Goal: Information Seeking & Learning: Learn about a topic

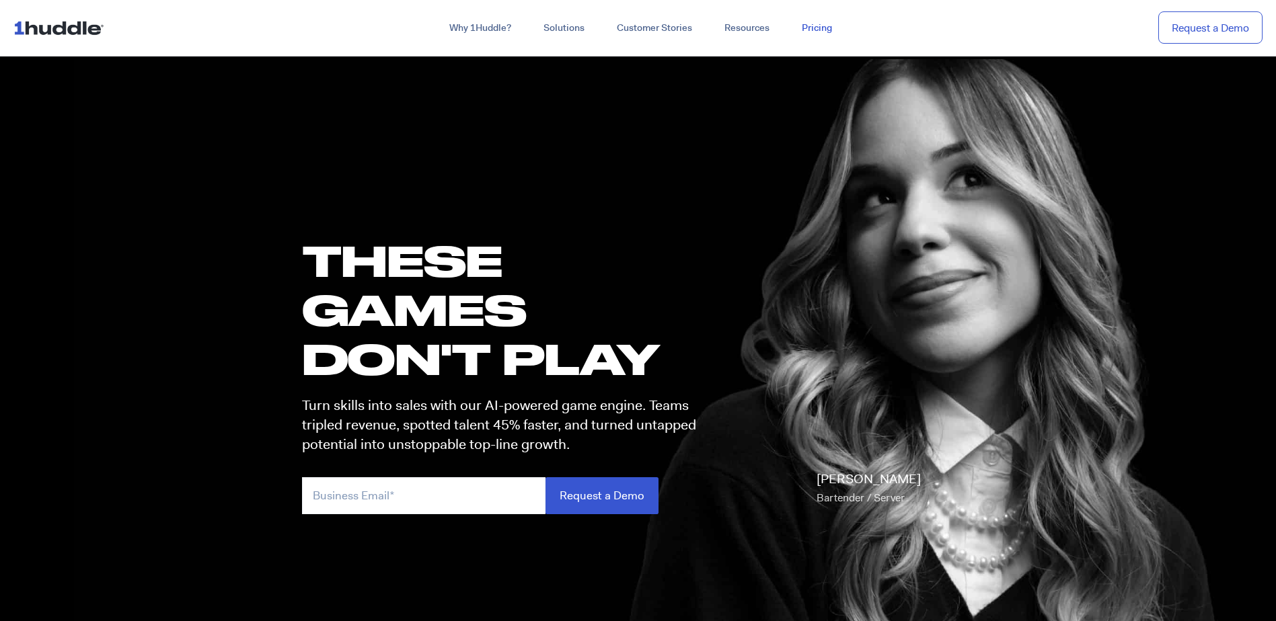
click at [812, 29] on link "Pricing" at bounding box center [817, 28] width 63 height 24
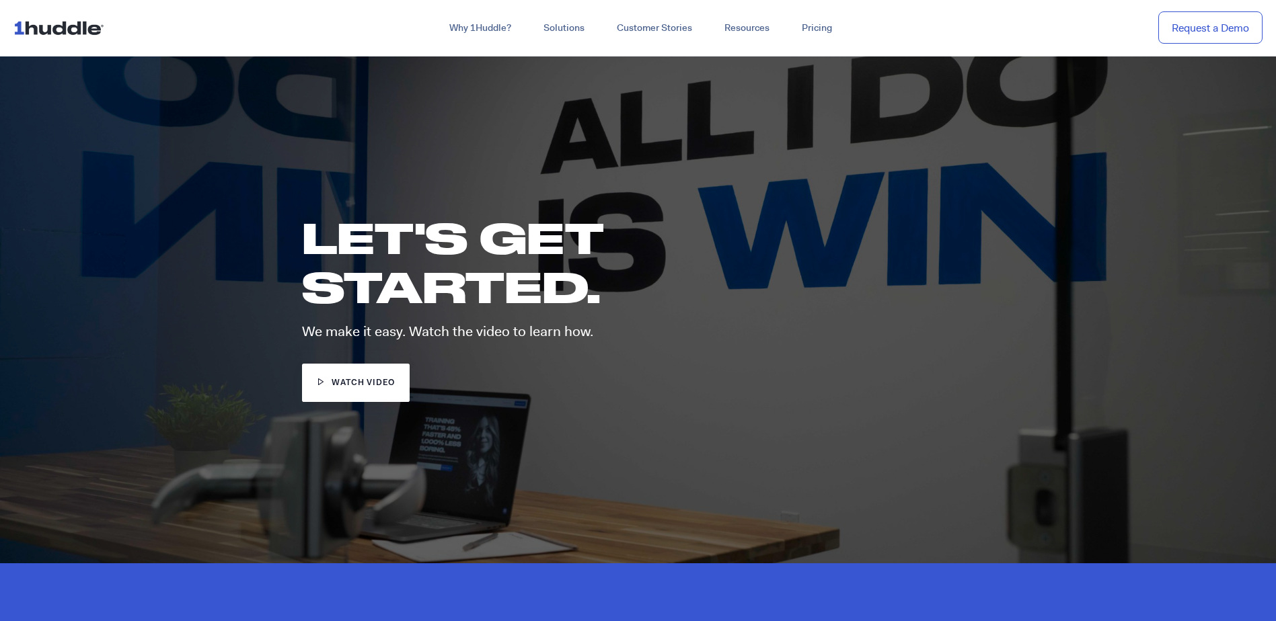
click at [359, 384] on span "watch video" at bounding box center [363, 383] width 63 height 13
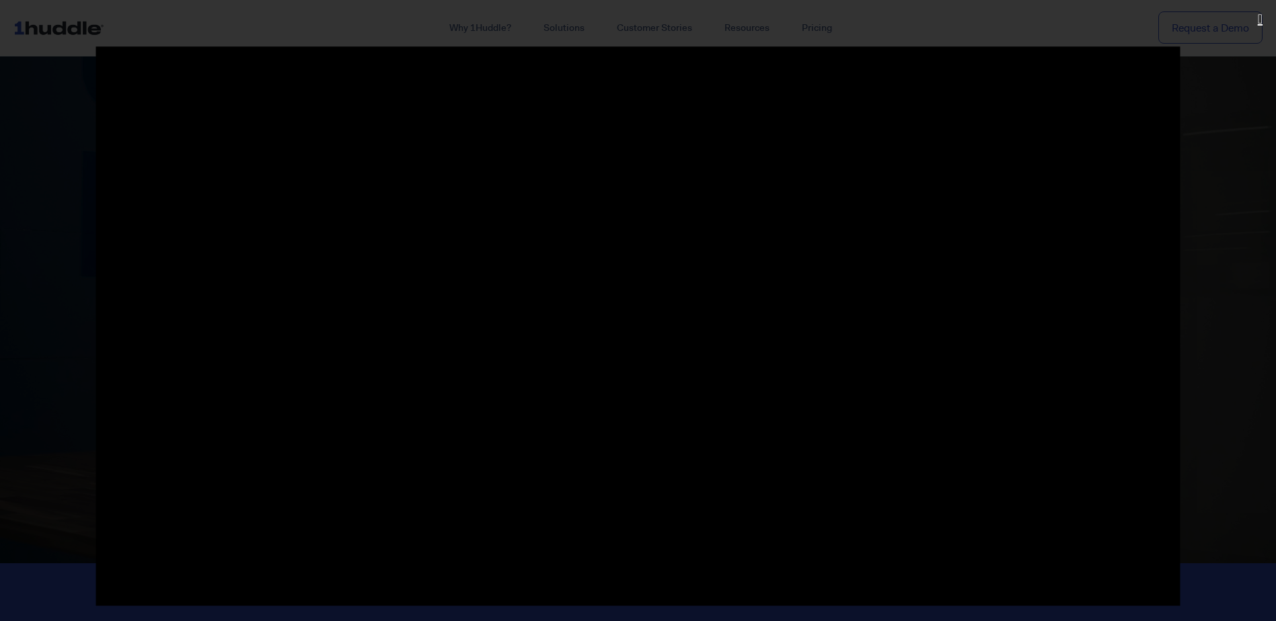
click at [1258, 18] on icon "Close (Esc)" at bounding box center [1260, 18] width 5 height 13
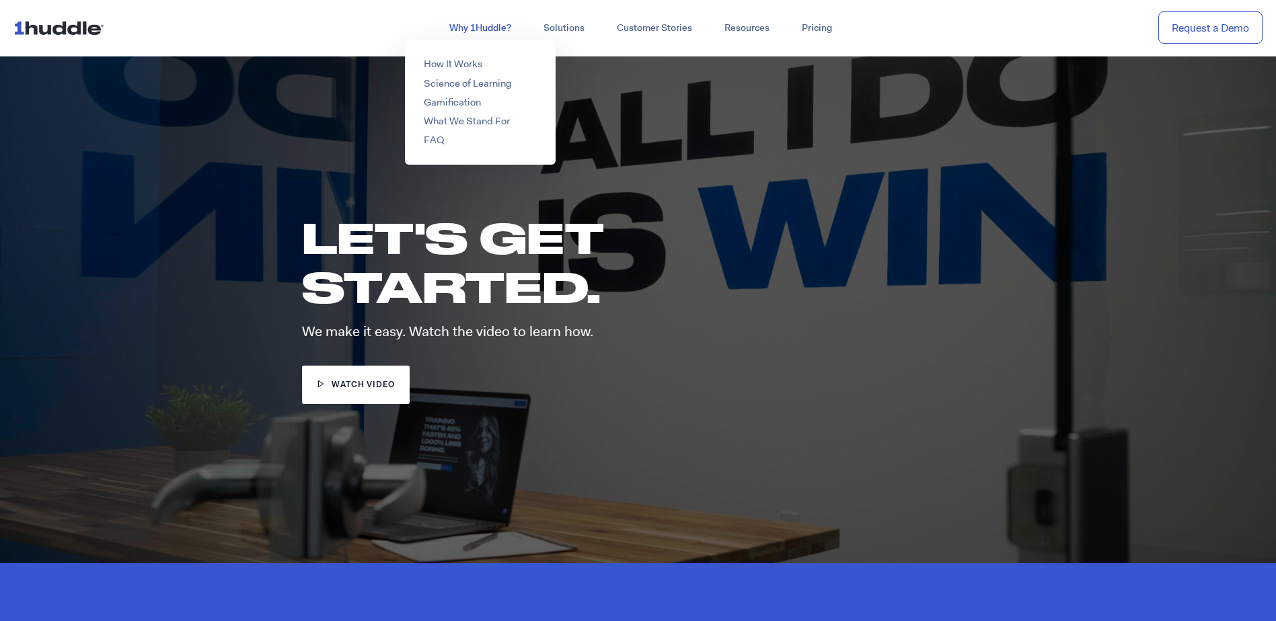
click at [493, 26] on link "Why 1Huddle?" at bounding box center [480, 28] width 94 height 24
click at [465, 66] on link "How It Works" at bounding box center [453, 63] width 59 height 13
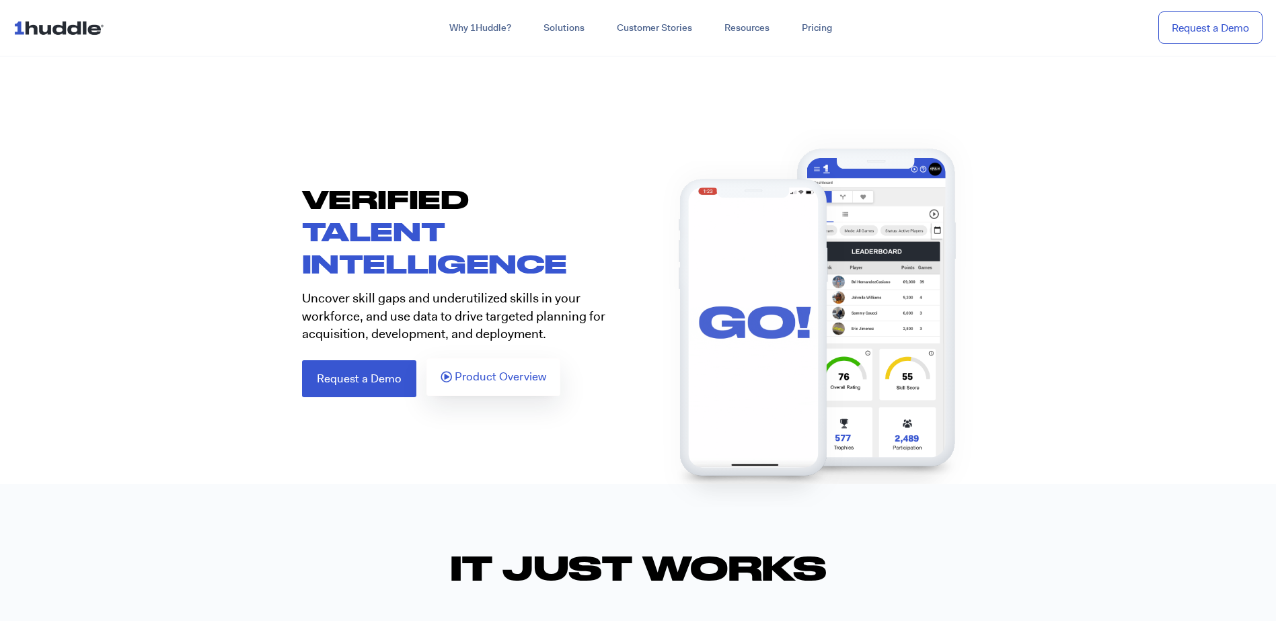
click at [515, 377] on span "Product Overview" at bounding box center [500, 377] width 91 height 12
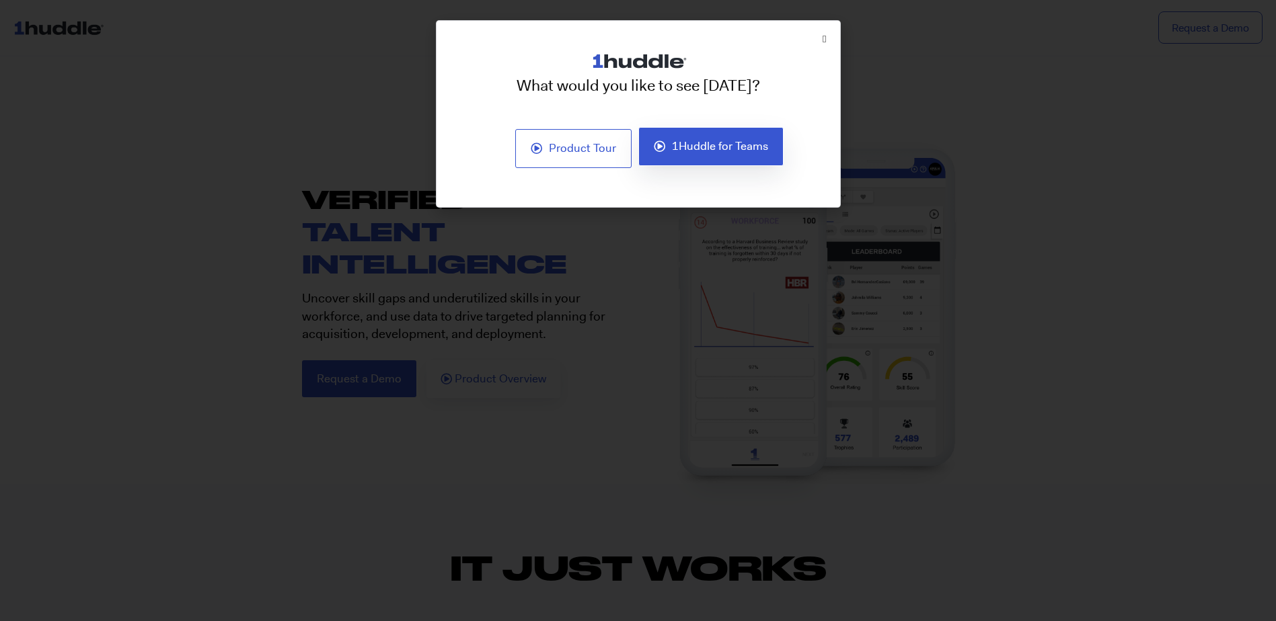
click at [744, 144] on span "1Huddle for Teams" at bounding box center [720, 147] width 96 height 12
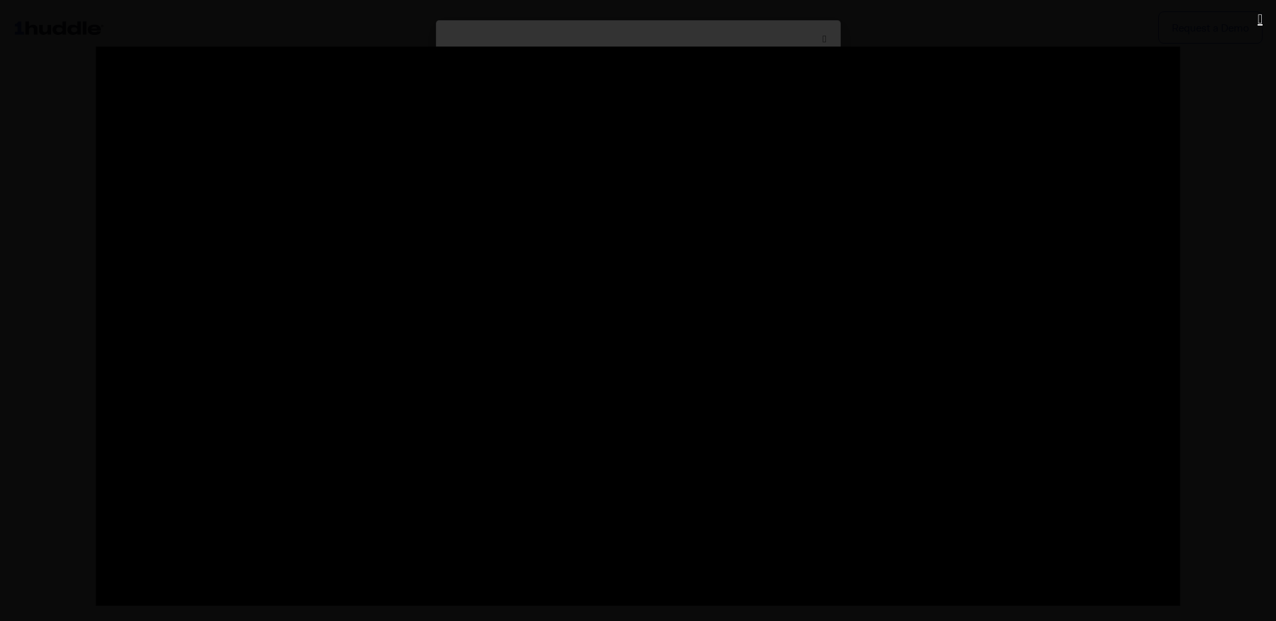
click at [1258, 15] on icon "Close (Esc)" at bounding box center [1260, 18] width 5 height 13
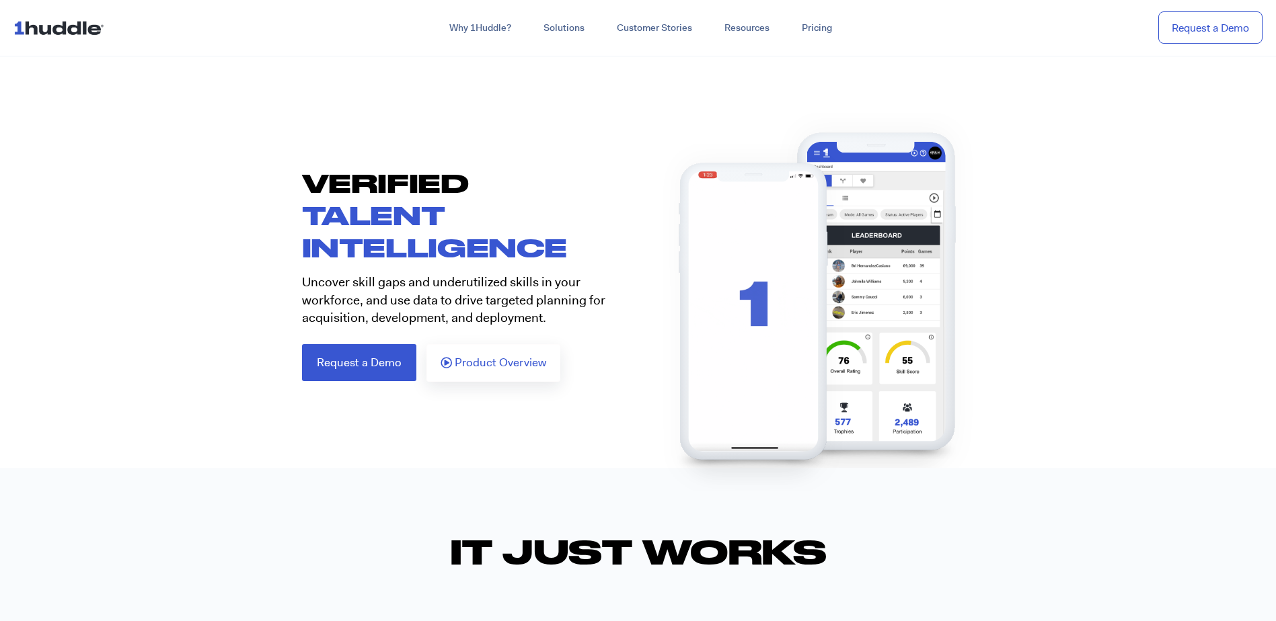
scroll to position [67, 0]
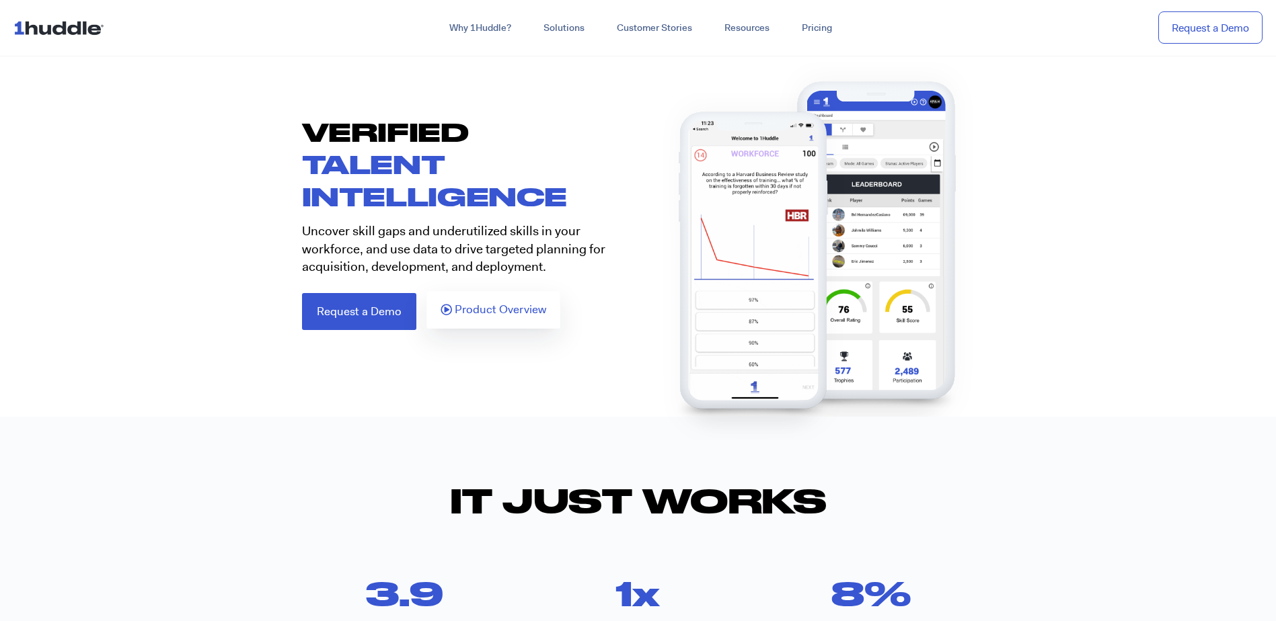
click at [497, 309] on span "Product Overview" at bounding box center [500, 310] width 91 height 12
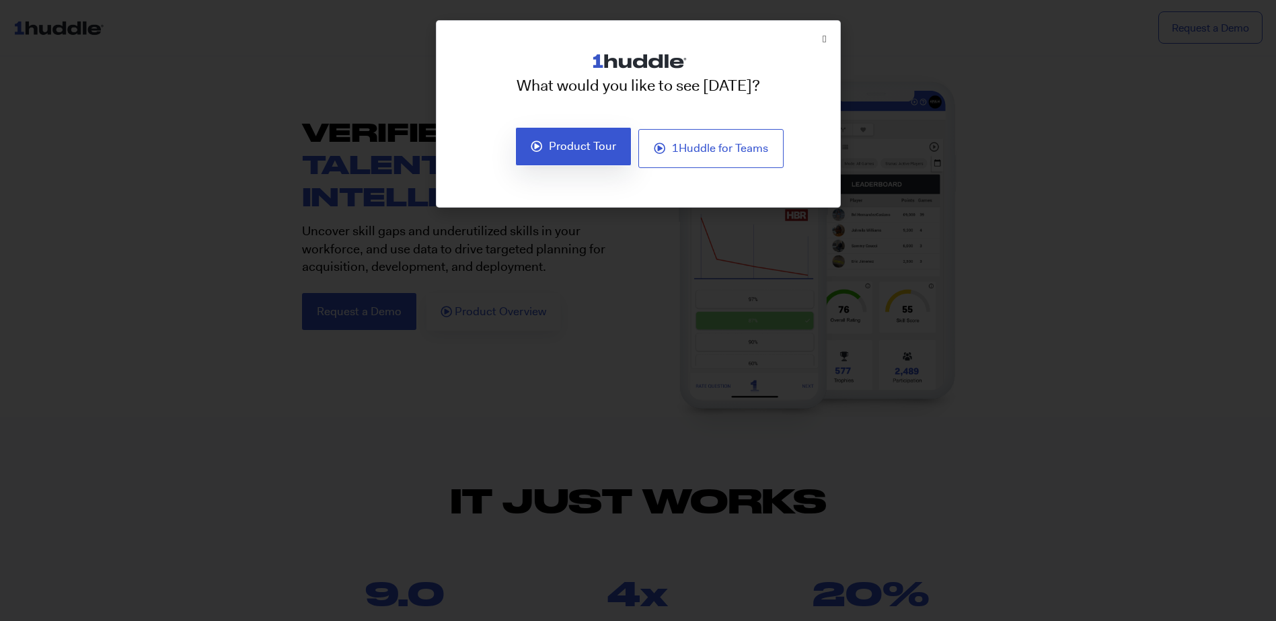
click at [574, 145] on span "Product Tour" at bounding box center [582, 147] width 67 height 12
